Goal: Task Accomplishment & Management: Manage account settings

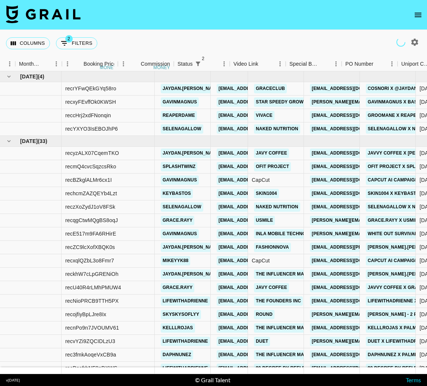
click at [417, 43] on icon "button" at bounding box center [415, 41] width 7 height 7
select select "[DATE]"
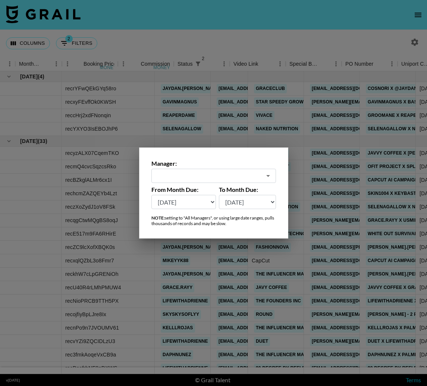
scroll to position [0, 448]
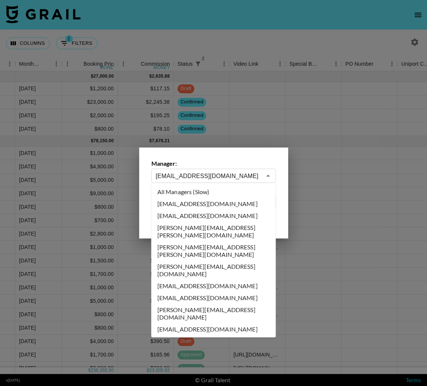
click at [223, 173] on input "[EMAIL_ADDRESS][DOMAIN_NAME]" at bounding box center [209, 176] width 106 height 9
click at [217, 192] on li "All Managers (Slow)" at bounding box center [214, 192] width 125 height 12
type input "All Managers (Slow)"
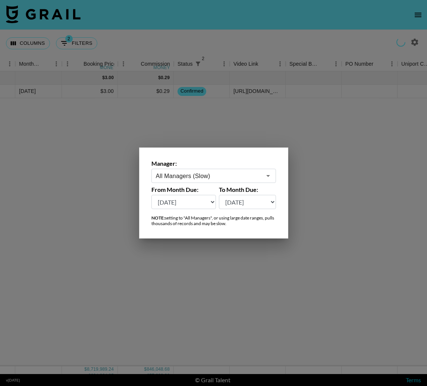
click at [292, 39] on div at bounding box center [213, 193] width 427 height 386
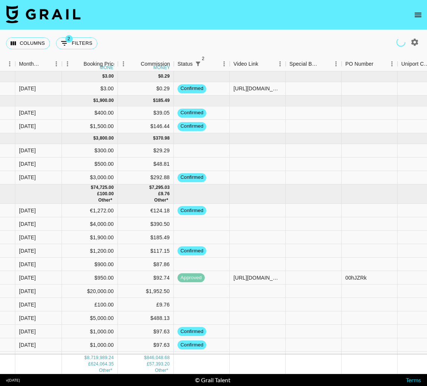
click at [292, 50] on div "Columns 2 Filters + Booking" at bounding box center [213, 43] width 427 height 27
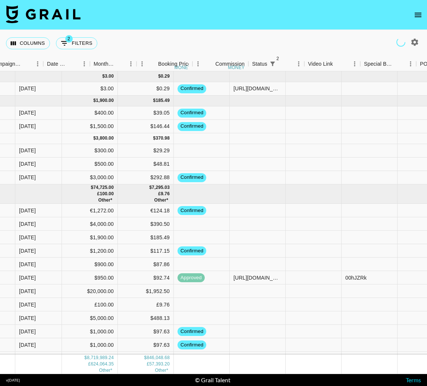
scroll to position [0, 277]
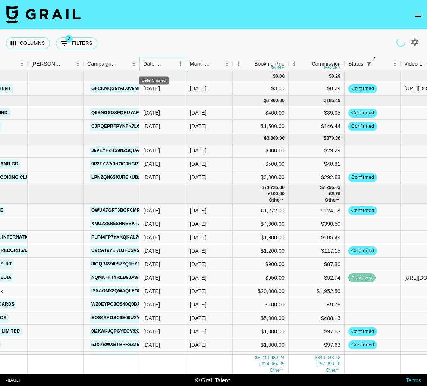
click at [158, 64] on div "Date Created" at bounding box center [153, 64] width 21 height 15
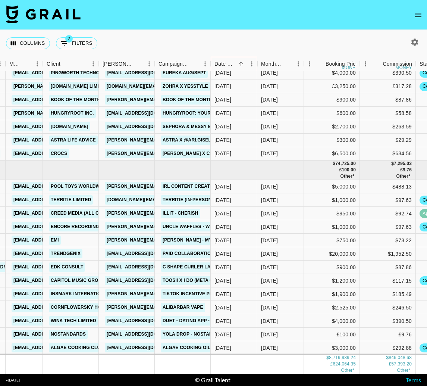
scroll to position [90338, 205]
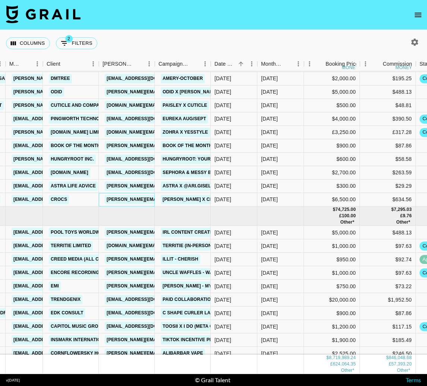
click at [134, 201] on link "[PERSON_NAME][EMAIL_ADDRESS][DOMAIN_NAME]" at bounding box center [166, 199] width 122 height 9
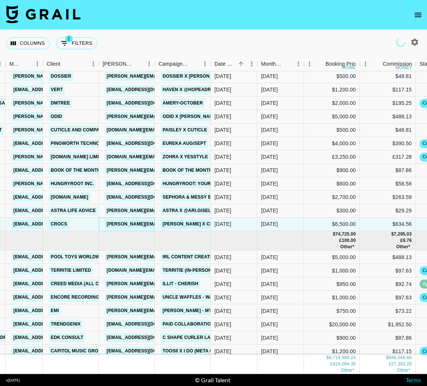
scroll to position [90313, 206]
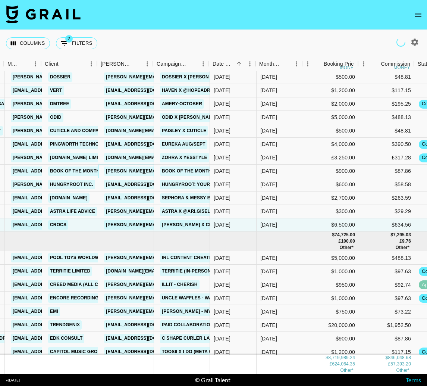
click at [141, 173] on link "[PERSON_NAME][EMAIL_ADDRESS][PERSON_NAME][DOMAIN_NAME]" at bounding box center [184, 170] width 160 height 9
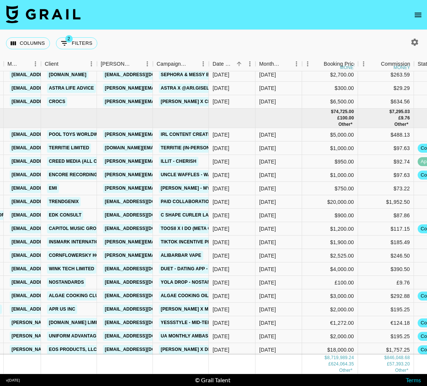
scroll to position [90621, 207]
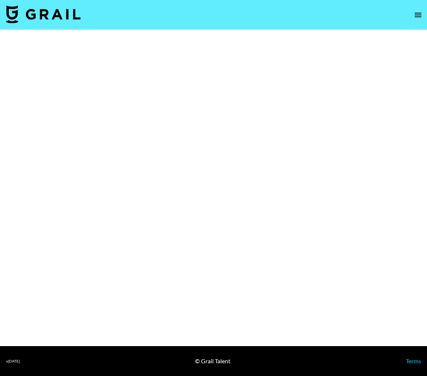
select select "Brand"
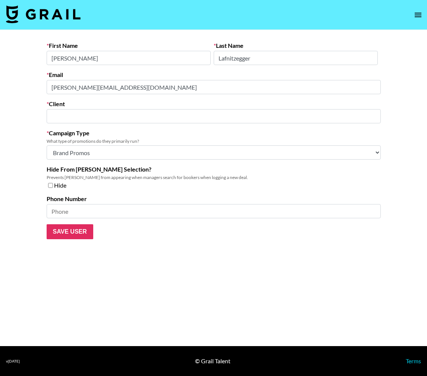
type input "Crocs"
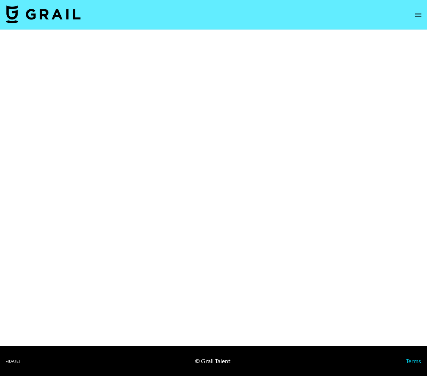
select select "Brand"
